Goal: Entertainment & Leisure: Consume media (video, audio)

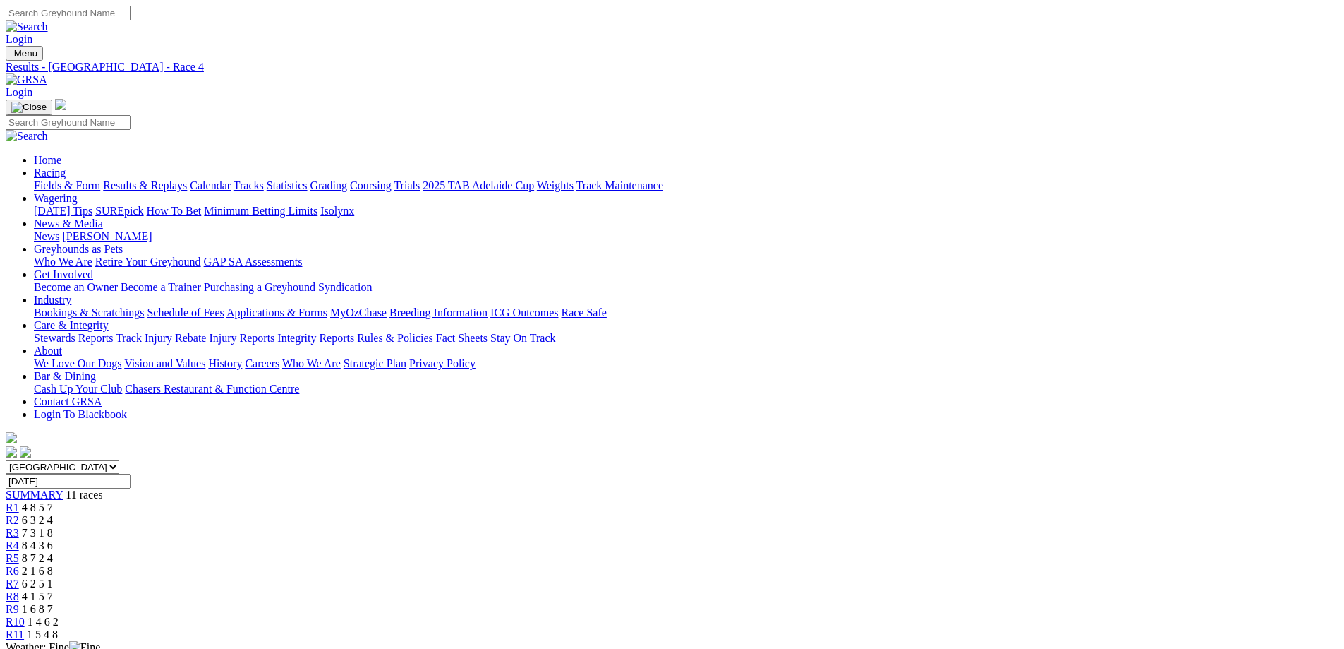
click at [1013, 615] on div "R10 1 4 6 2" at bounding box center [672, 621] width 1333 height 13
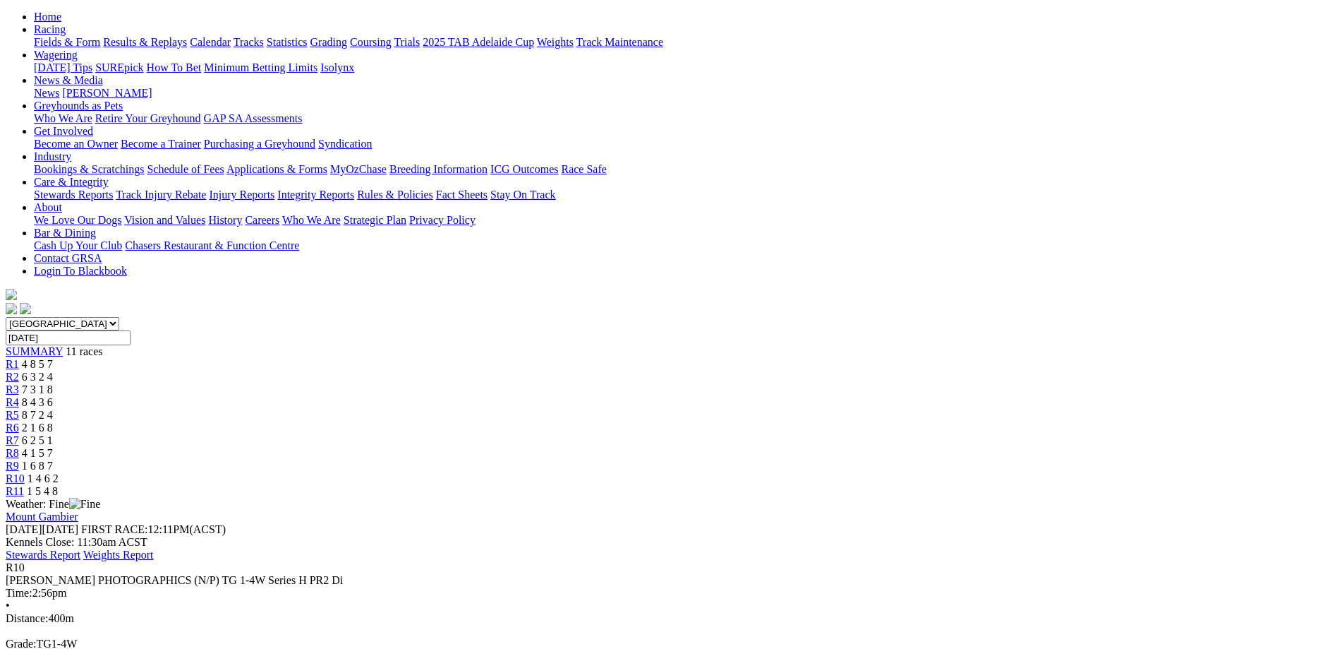
scroll to position [141, 0]
click at [1073, 487] on div "R11 1 5 4 8" at bounding box center [672, 493] width 1333 height 13
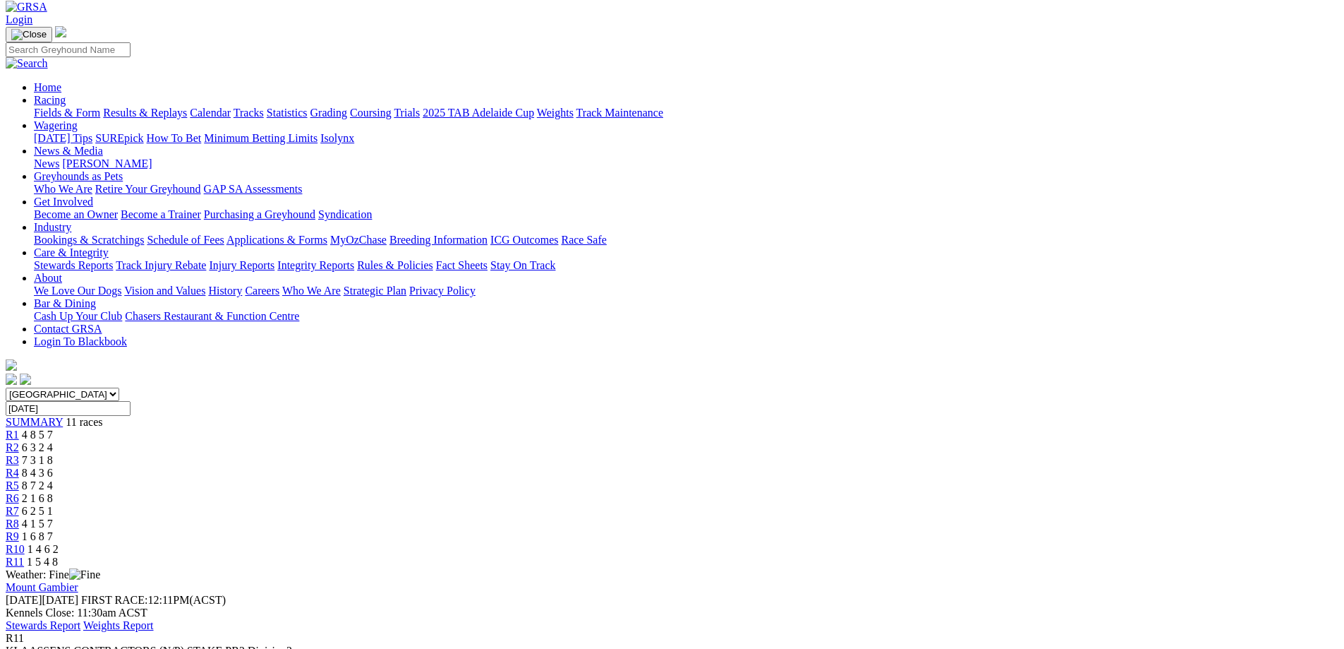
scroll to position [71, 0]
click at [53, 469] on span "8 4 3 6" at bounding box center [37, 475] width 31 height 12
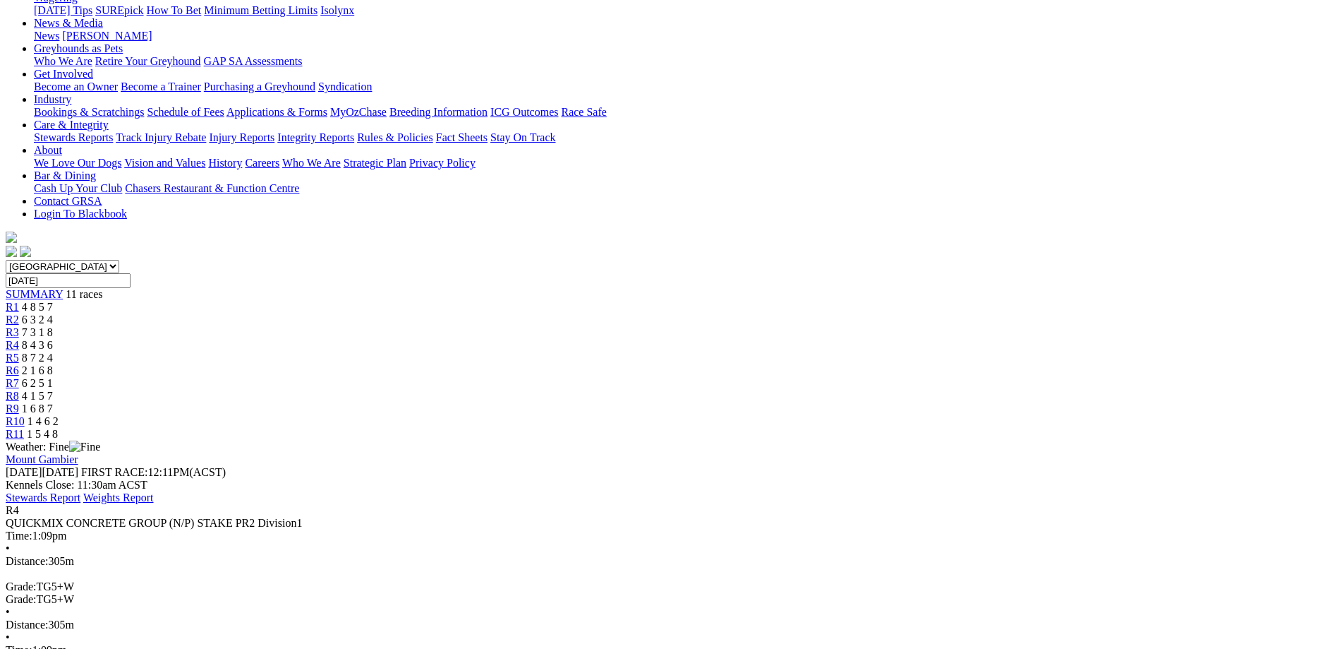
scroll to position [212, 0]
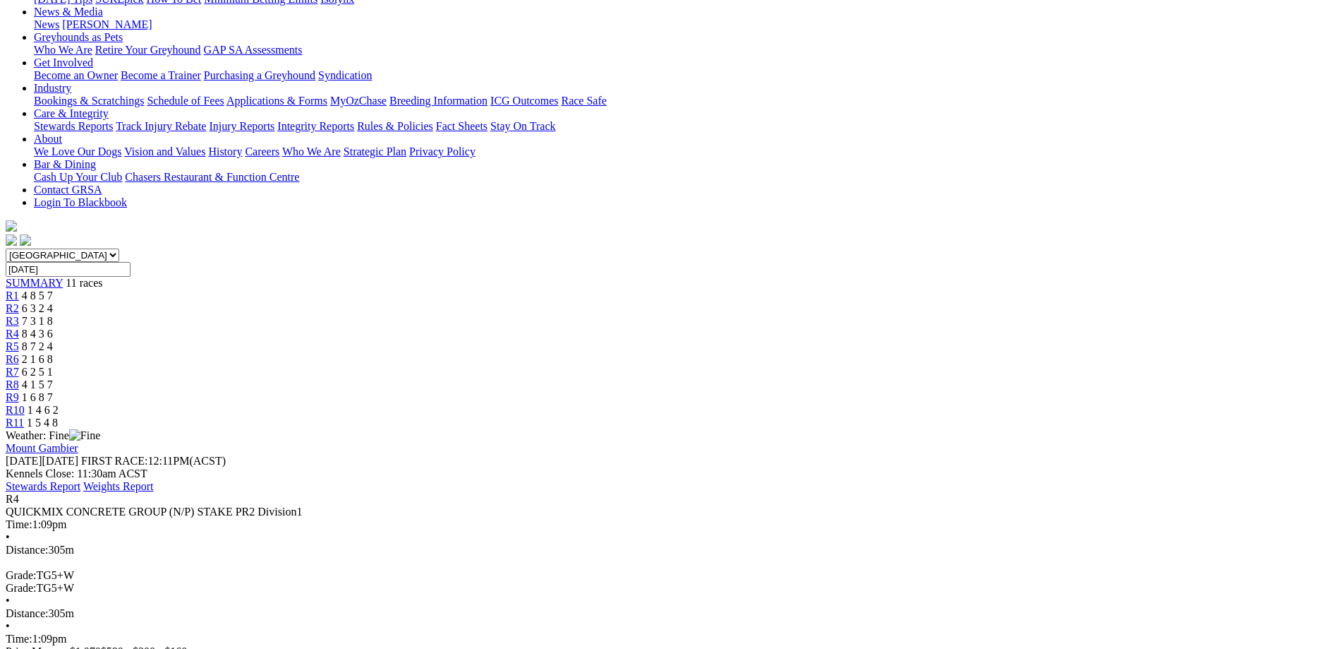
click at [59, 404] on span "1 4 6 2" at bounding box center [43, 410] width 31 height 12
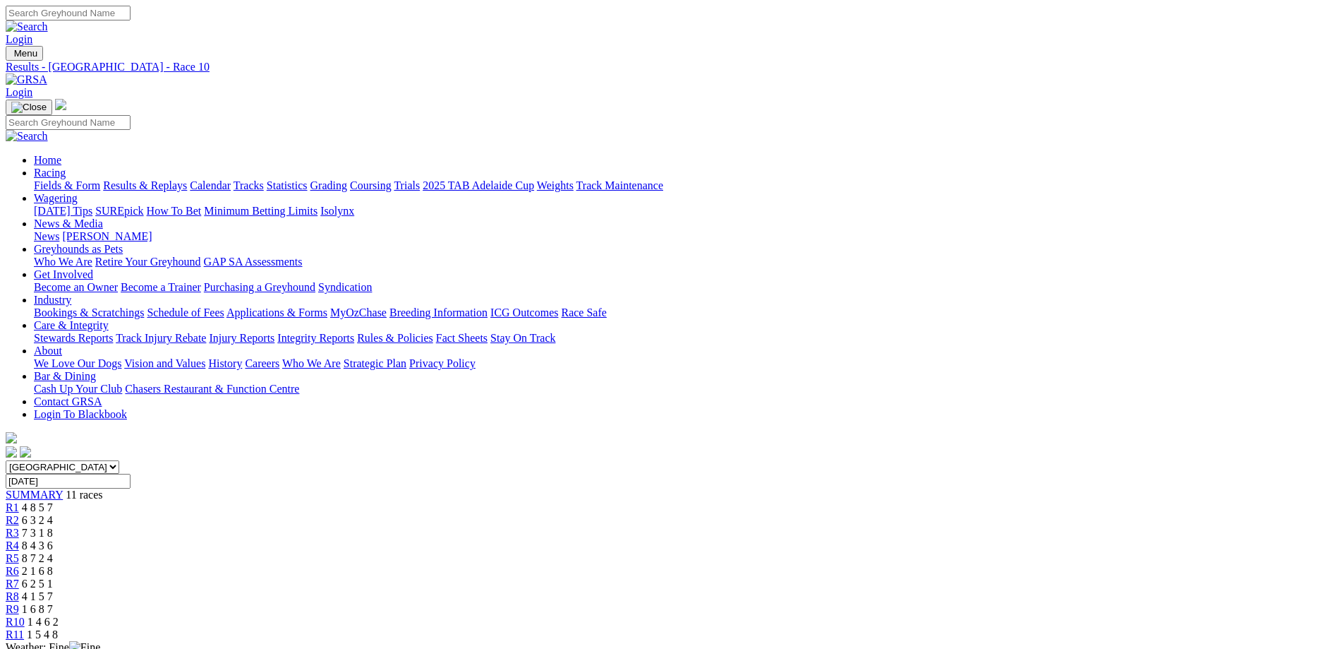
click at [451, 514] on div "R2 6 3 2 4" at bounding box center [672, 520] width 1333 height 13
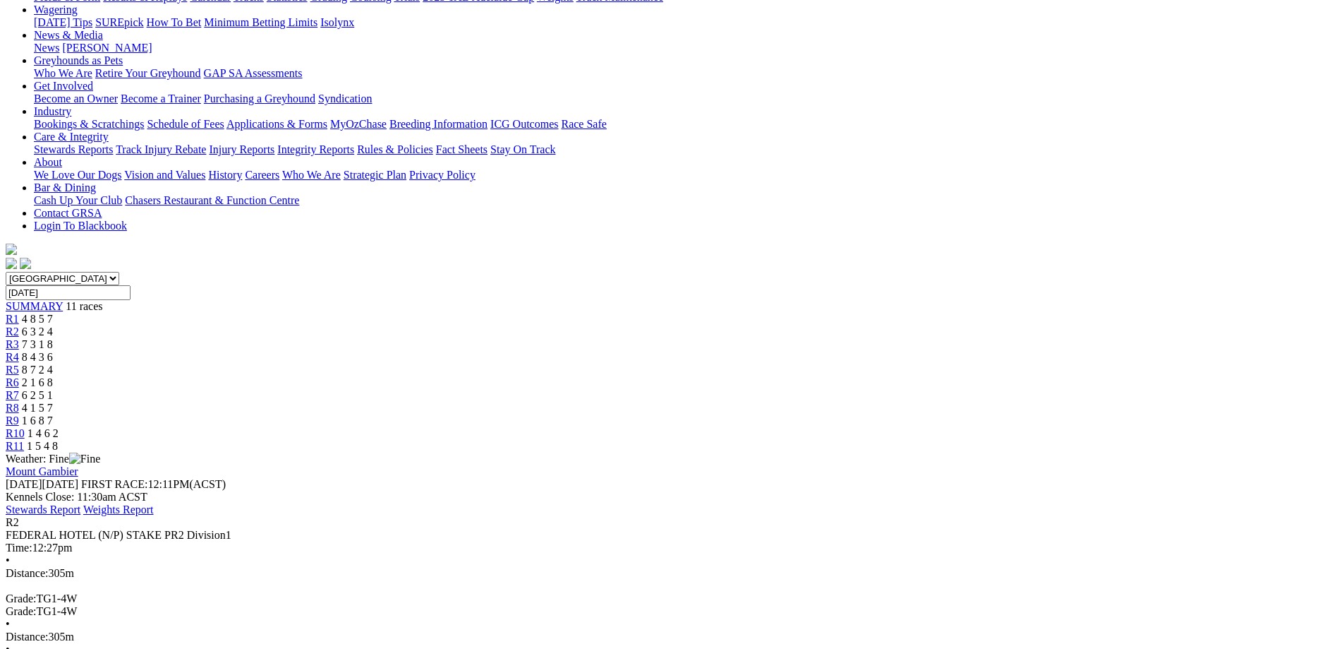
scroll to position [212, 0]
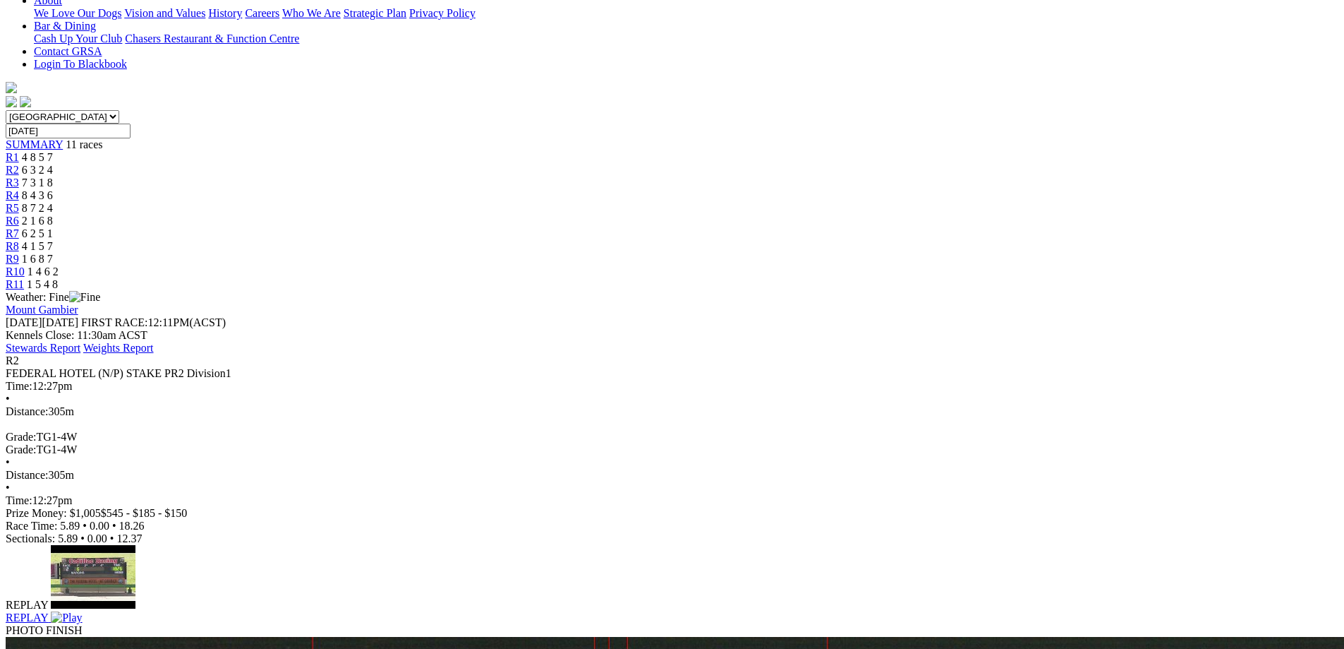
scroll to position [353, 0]
